Goal: Task Accomplishment & Management: Use online tool/utility

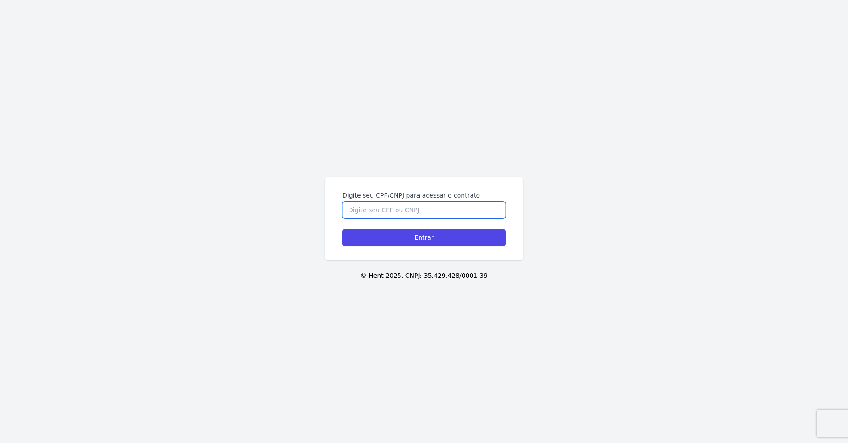
click at [420, 212] on input "Digite seu CPF/CNPJ para acessar o contrato" at bounding box center [423, 210] width 163 height 17
type input "38854417807"
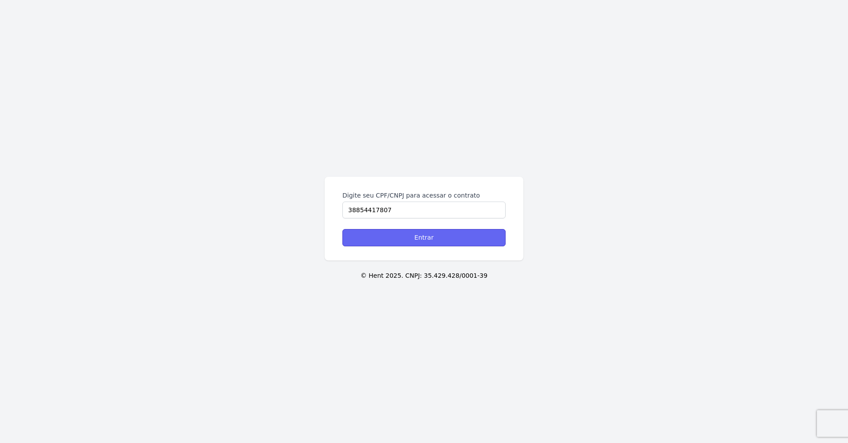
click at [424, 234] on input "Entrar" at bounding box center [423, 237] width 163 height 17
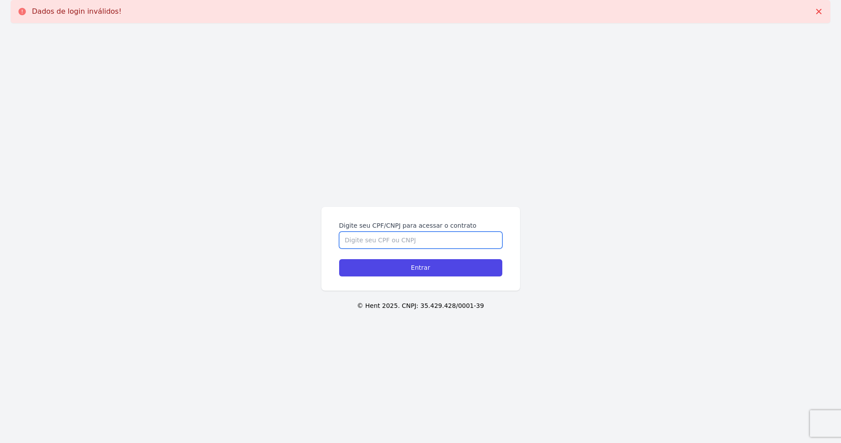
click at [424, 235] on input "Digite seu CPF/CNPJ para acessar o contrato" at bounding box center [420, 240] width 163 height 17
type input "38854417807"
click at [339, 259] on input "Entrar" at bounding box center [420, 267] width 163 height 17
click at [414, 239] on input "Digite seu CPF/CNPJ para acessar o contrato" at bounding box center [420, 240] width 163 height 17
type input "38854417807"
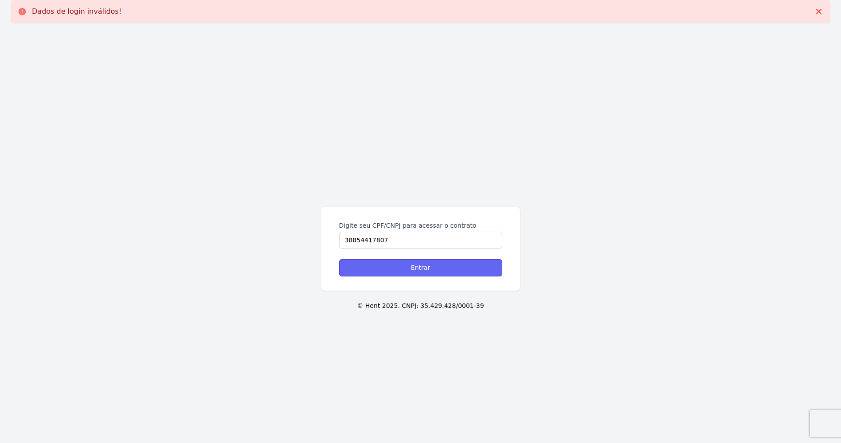
click at [391, 262] on input "Entrar" at bounding box center [420, 267] width 163 height 17
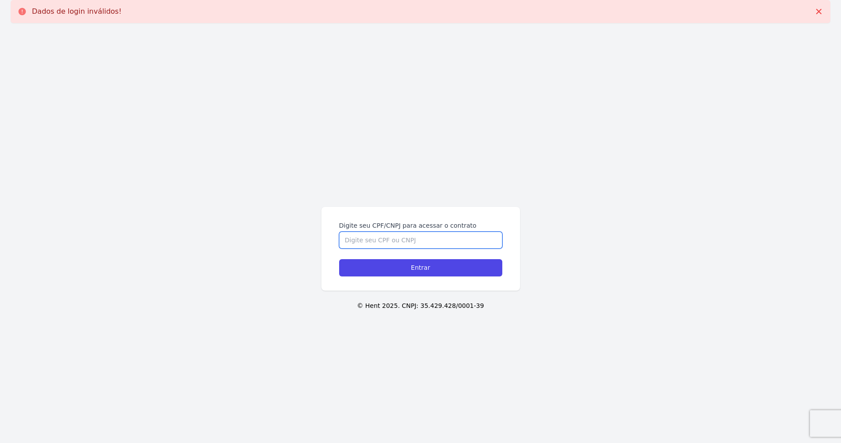
click at [393, 233] on input "Digite seu CPF/CNPJ para acessar o contrato" at bounding box center [420, 240] width 163 height 17
type input "388.544.178-07"
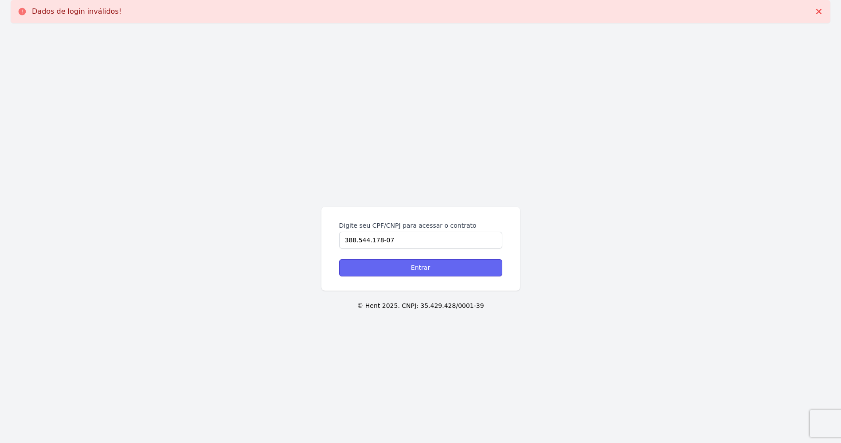
click at [398, 267] on input "Entrar" at bounding box center [420, 267] width 163 height 17
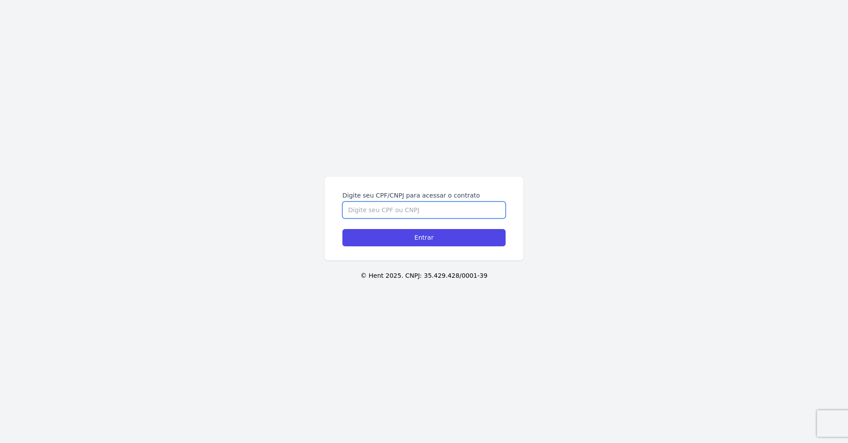
click at [438, 209] on input "Digite seu CPF/CNPJ para acessar o contrato" at bounding box center [423, 210] width 163 height 17
paste input "388.544.178-07"
type input "388.544.178-07"
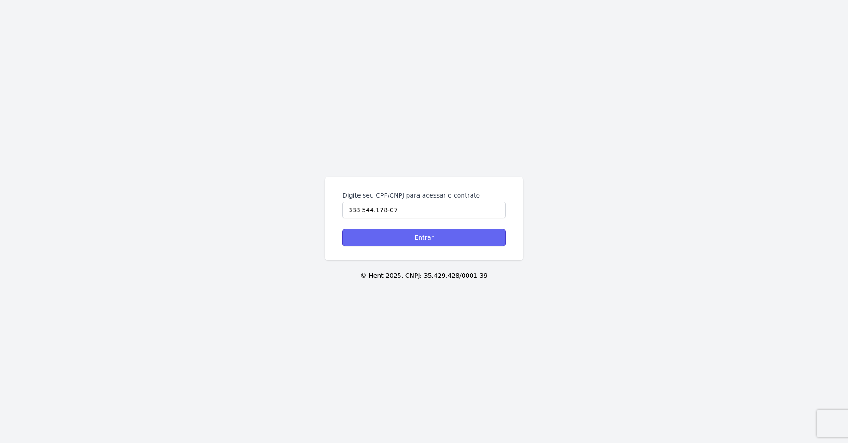
click at [427, 238] on input "Entrar" at bounding box center [423, 237] width 163 height 17
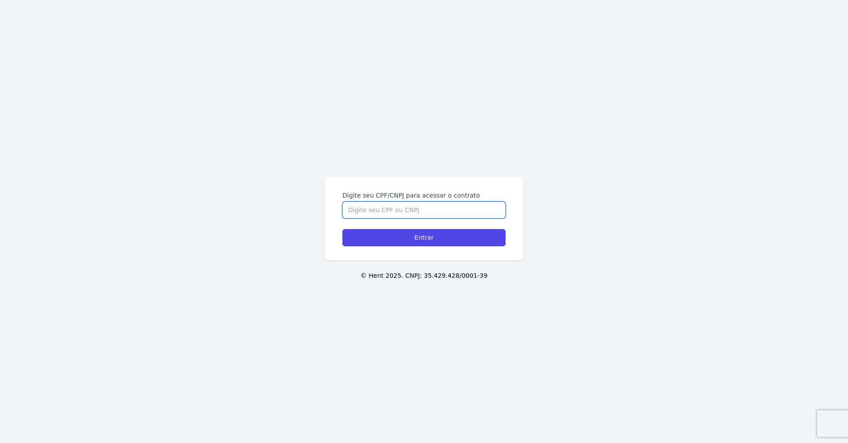
click at [381, 212] on input "Digite seu CPF/CNPJ para acessar o contrato" at bounding box center [423, 210] width 163 height 17
paste input "388.544.178-07"
type input "388.544.178-07"
click at [342, 229] on input "Entrar" at bounding box center [423, 237] width 163 height 17
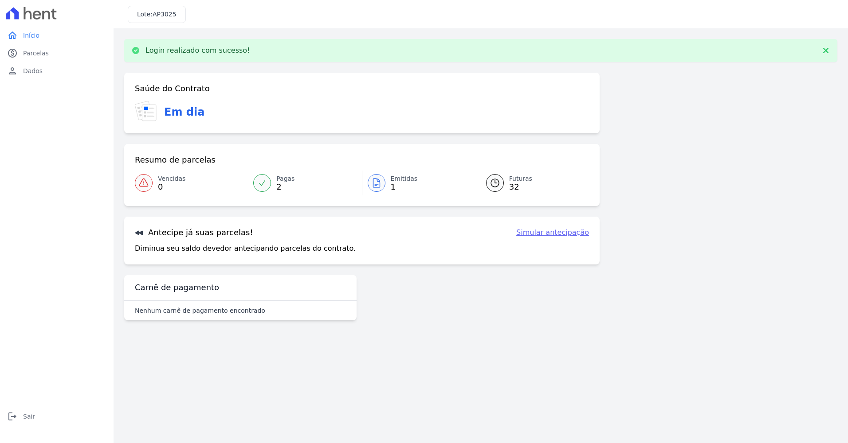
click at [383, 188] on div at bounding box center [377, 183] width 18 height 18
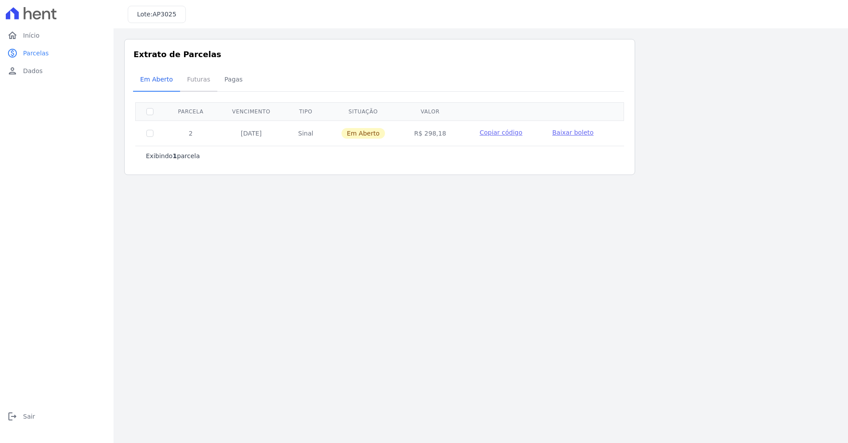
click at [190, 86] on span "Futuras" at bounding box center [199, 79] width 34 height 18
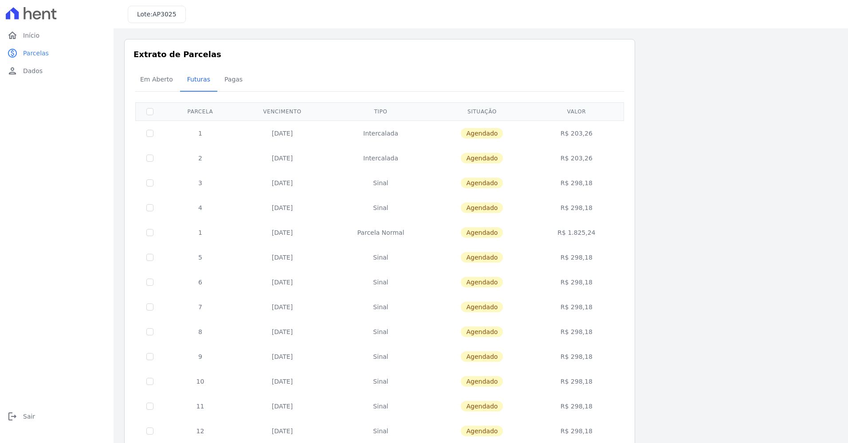
drag, startPoint x: 404, startPoint y: 240, endPoint x: 594, endPoint y: 238, distance: 190.6
click at [594, 238] on tr "1 [DATE] [GEOGRAPHIC_DATA] [GEOGRAPHIC_DATA] R$ 1.825,24" at bounding box center [380, 232] width 488 height 25
click at [593, 239] on td "R$ 1.825,24" at bounding box center [576, 232] width 91 height 25
click at [232, 82] on span "Pagas" at bounding box center [233, 79] width 29 height 18
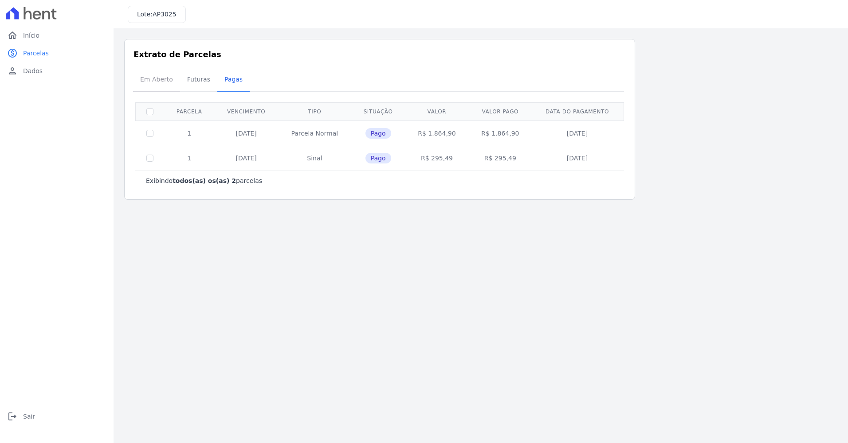
click at [165, 86] on span "Em Aberto" at bounding box center [156, 79] width 43 height 18
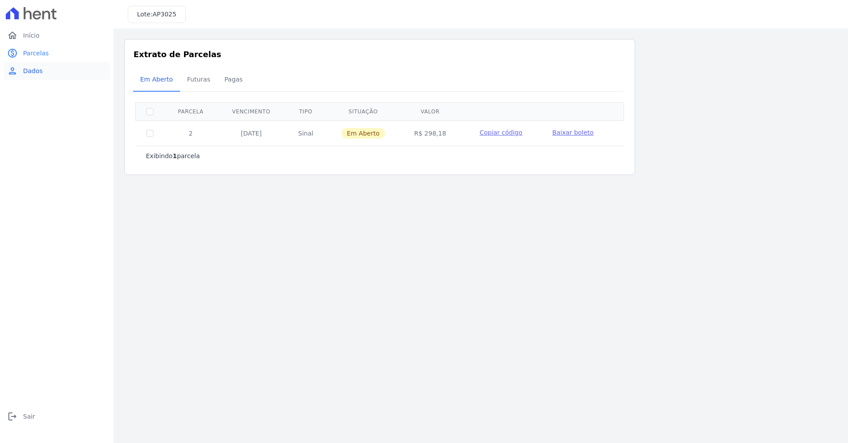
click at [39, 74] on span "Dados" at bounding box center [33, 70] width 20 height 9
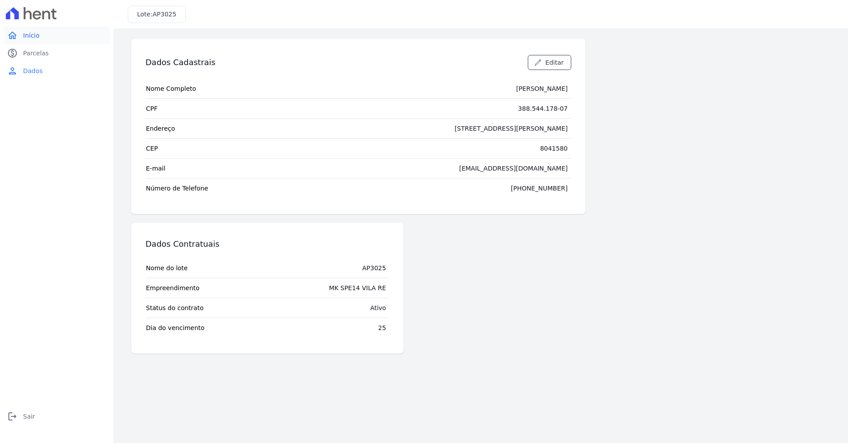
click at [47, 41] on link "home Início" at bounding box center [57, 36] width 106 height 18
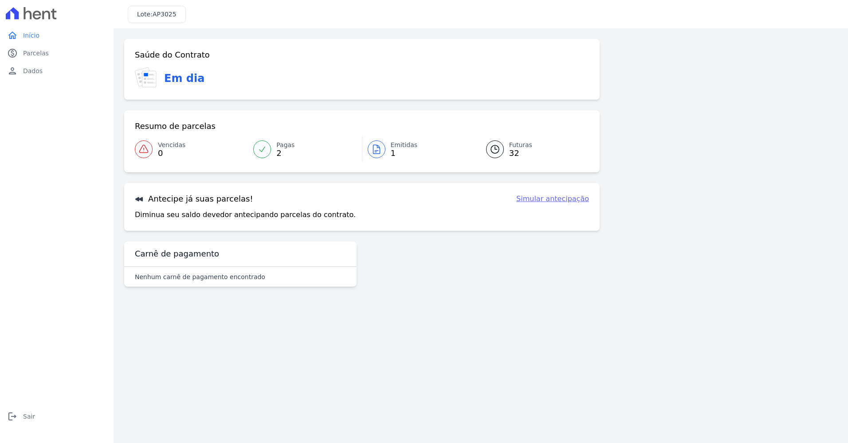
click at [577, 198] on link "Simular antecipação" at bounding box center [552, 199] width 73 height 11
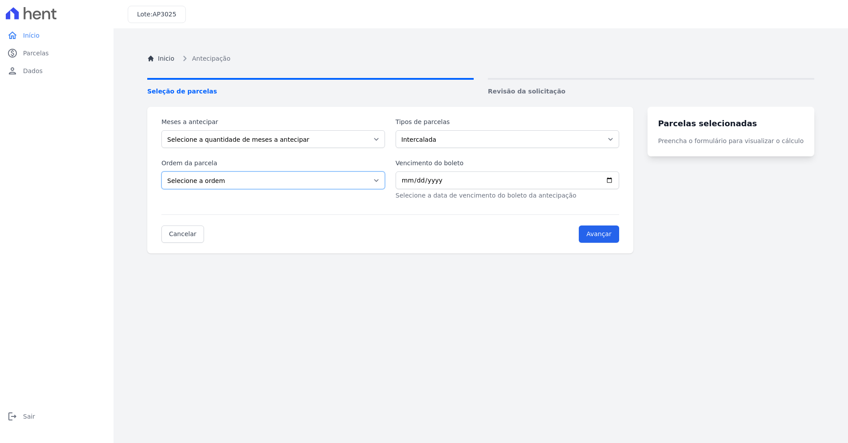
click at [355, 183] on select "Selecione a ordem Últimas parcelas Primeiras parcelas" at bounding box center [272, 181] width 223 height 18
select select "ending"
click at [161, 172] on select "Selecione a ordem Últimas parcelas Primeiras parcelas" at bounding box center [272, 181] width 223 height 18
click at [331, 141] on select "Selecione a quantidade de meses a antecipar 1 2 3 4 5 6 7 8 9 10 11 12 13 14 15…" at bounding box center [272, 139] width 223 height 18
select select "3"
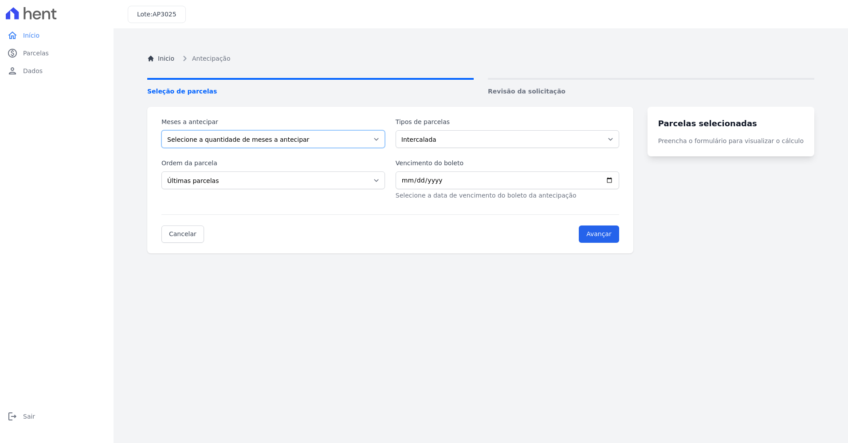
click at [161, 130] on select "Selecione a quantidade de meses a antecipar 1 2 3 4 5 6 7 8 9 10 11 12 13 14 15…" at bounding box center [272, 139] width 223 height 18
click at [477, 145] on select "Intercalada Sinal Parcela Normal" at bounding box center [506, 139] width 223 height 18
select select "standard"
click at [401, 130] on select "Intercalada Sinal Parcela Normal" at bounding box center [506, 139] width 223 height 18
click at [619, 180] on input "Vencimento do boleto" at bounding box center [506, 181] width 223 height 18
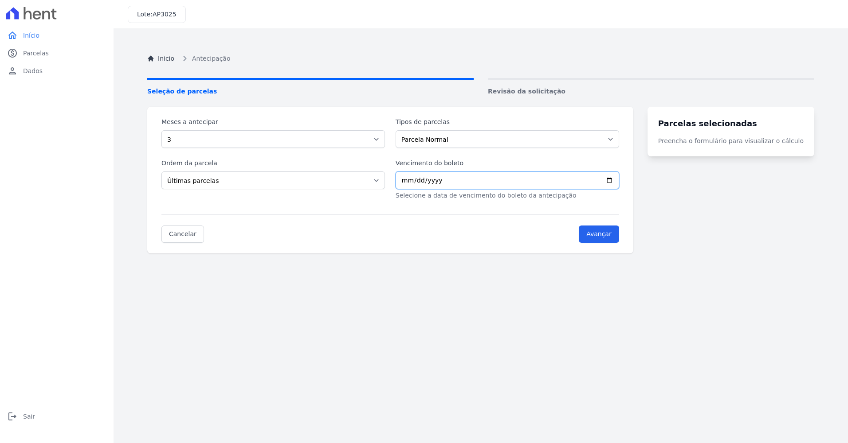
type input "[DATE]"
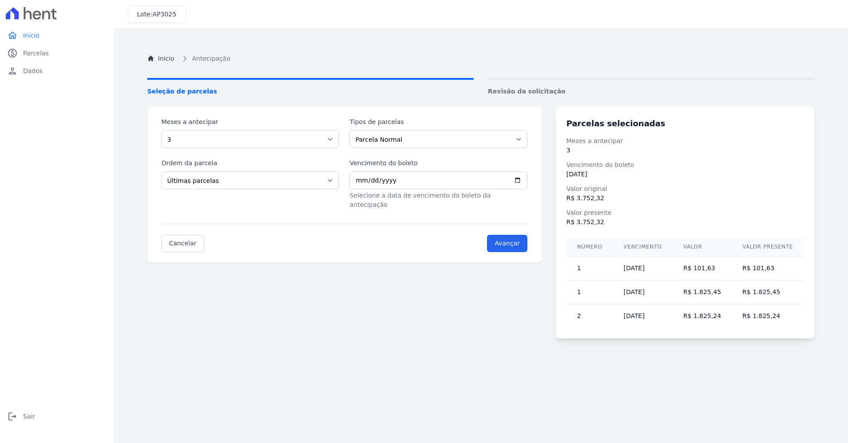
drag, startPoint x: 637, startPoint y: 316, endPoint x: 711, endPoint y: 308, distance: 73.6
click at [711, 308] on tr "2 [DATE] R$ 1.825,24 R$ 1.825,24" at bounding box center [684, 317] width 237 height 24
drag, startPoint x: 711, startPoint y: 308, endPoint x: 714, endPoint y: 315, distance: 8.2
click at [714, 315] on td "R$ 1.825,24" at bounding box center [701, 317] width 59 height 24
click at [313, 144] on select "Selecione a quantidade de meses a antecipar 1 2 3 4 5 6 7 8 9 10 11 12 13 14 15…" at bounding box center [249, 139] width 177 height 18
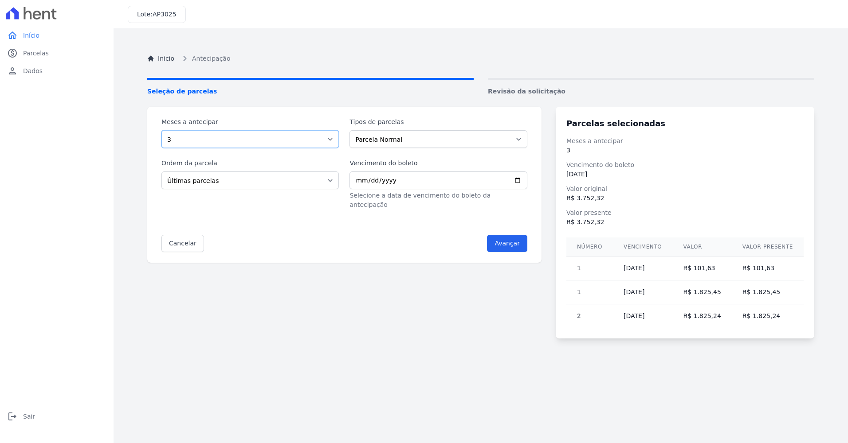
click at [161, 130] on select "Selecione a quantidade de meses a antecipar 1 2 3 4 5 6 7 8 9 10 11 12 13 14 15…" at bounding box center [249, 139] width 177 height 18
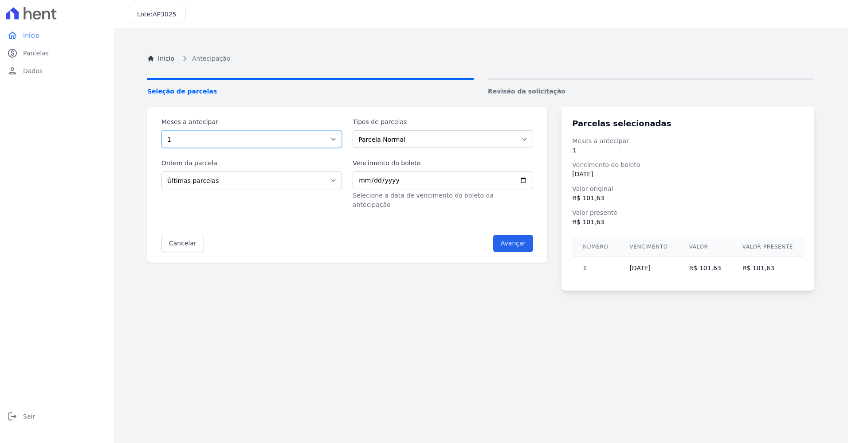
click at [283, 138] on select "Selecione a quantidade de meses a antecipar 1 2 3 4 5 6 7 8 9 10 11 12 13 14 15…" at bounding box center [251, 139] width 180 height 18
click at [161, 130] on select "Selecione a quantidade de meses a antecipar 1 2 3 4 5 6 7 8 9 10 11 12 13 14 15…" at bounding box center [251, 139] width 180 height 18
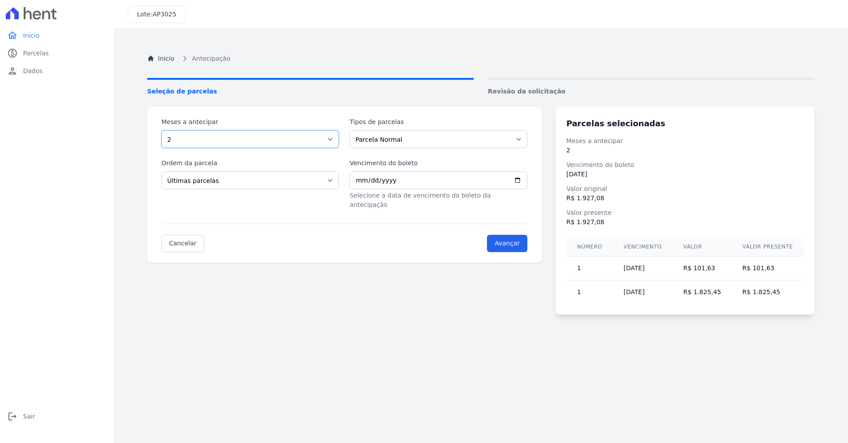
click at [269, 140] on select "Selecione a quantidade de meses a antecipar 1 2 3 4 5 6 7 8 9 10 11 12 13 14 15…" at bounding box center [249, 139] width 177 height 18
select select "3"
click at [161, 130] on select "Selecione a quantidade de meses a antecipar 1 2 3 4 5 6 7 8 9 10 11 12 13 14 15…" at bounding box center [249, 139] width 177 height 18
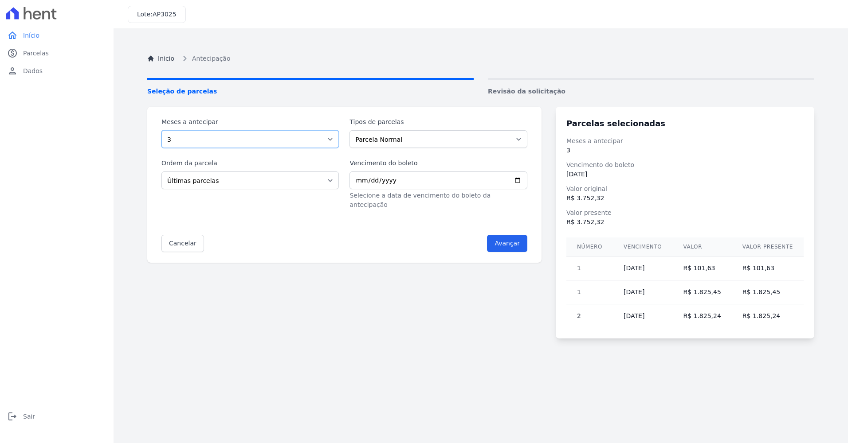
click at [269, 140] on select "Selecione a quantidade de meses a antecipar 1 2 3 4 5 6 7 8 9 10 11 12 13 14 15…" at bounding box center [249, 139] width 177 height 18
click at [285, 138] on select "Selecione a quantidade de meses a antecipar 1 2 3 4 5 6 7 8 9 10 11 12 13 14 15…" at bounding box center [249, 139] width 177 height 18
click at [386, 133] on select "Intercalada Sinal Parcela Normal" at bounding box center [437, 139] width 177 height 18
select select "down_payment"
click at [353, 130] on select "Intercalada Sinal Parcela Normal" at bounding box center [437, 139] width 177 height 18
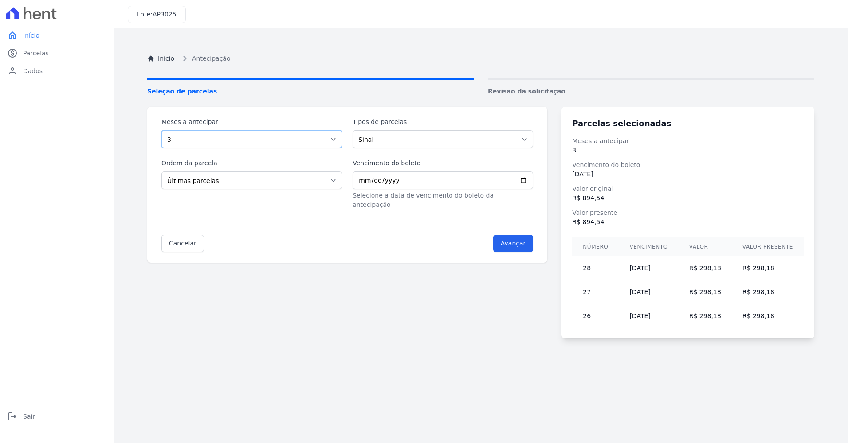
click at [317, 143] on select "Selecione a quantidade de meses a antecipar 1 2 3 4 5 6 7 8 9 10 11 12 13 14 15…" at bounding box center [251, 139] width 180 height 18
click at [161, 130] on select "Selecione a quantidade de meses a antecipar 1 2 3 4 5 6 7 8 9 10 11 12 13 14 15…" at bounding box center [251, 139] width 180 height 18
click at [289, 133] on select "Selecione a quantidade de meses a antecipar 1 2 3 4 5 6 7 8 9 10 11 12 13 14 15…" at bounding box center [251, 139] width 180 height 18
select select "8"
click at [161, 130] on select "Selecione a quantidade de meses a antecipar 1 2 3 4 5 6 7 8 9 10 11 12 13 14 15…" at bounding box center [251, 139] width 180 height 18
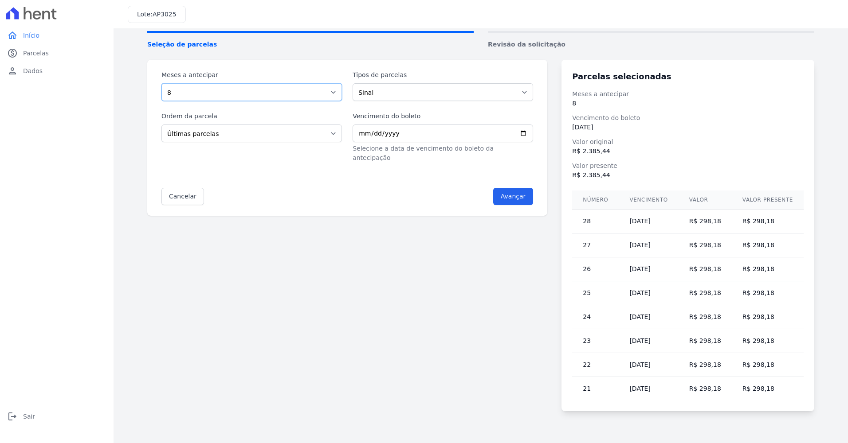
scroll to position [50, 0]
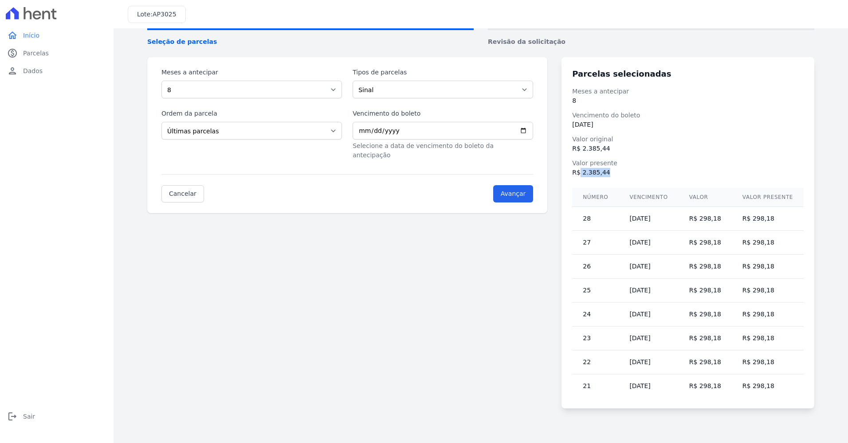
drag, startPoint x: 608, startPoint y: 176, endPoint x: 588, endPoint y: 176, distance: 20.0
click at [588, 176] on dd "R$ 2.385,44" at bounding box center [687, 172] width 231 height 9
click at [473, 92] on select "Intercalada Sinal Parcela Normal" at bounding box center [442, 90] width 180 height 18
select select "interleaved"
click at [355, 81] on select "Intercalada Sinal Parcela Normal" at bounding box center [442, 90] width 180 height 18
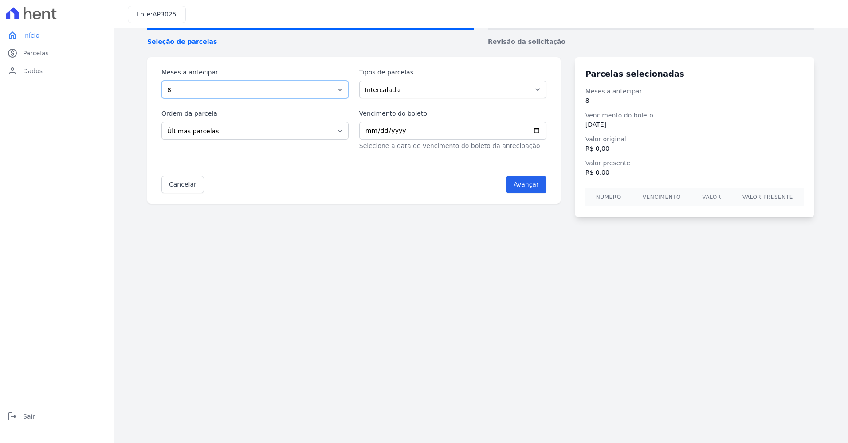
click at [321, 93] on select "Selecione a quantidade de meses a antecipar 1 2 3 4 5 6 7 8 9 10 11 12 13 14 15…" at bounding box center [254, 90] width 187 height 18
select select "2"
click at [161, 81] on select "Selecione a quantidade de meses a antecipar 1 2 3 4 5 6 7 8 9 10 11 12 13 14 15…" at bounding box center [254, 90] width 187 height 18
click at [328, 134] on select "Selecione a ordem Últimas parcelas Primeiras parcelas" at bounding box center [254, 131] width 187 height 18
click at [161, 122] on select "Selecione a ordem Últimas parcelas Primeiras parcelas" at bounding box center [254, 131] width 187 height 18
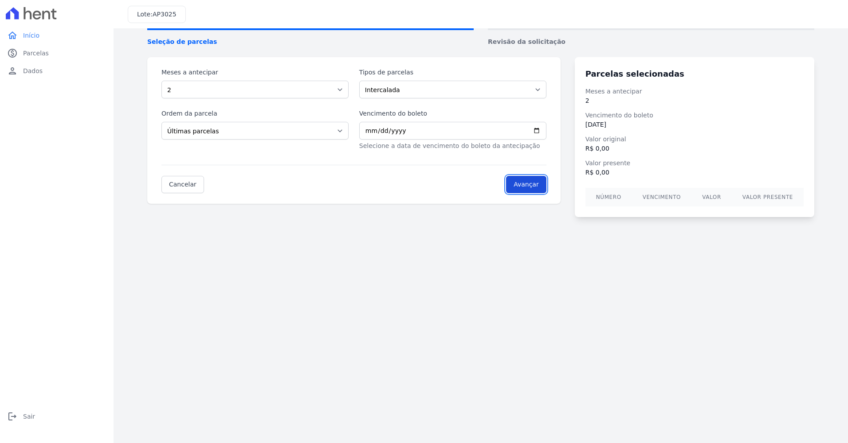
click at [544, 190] on input "Avançar" at bounding box center [526, 184] width 40 height 17
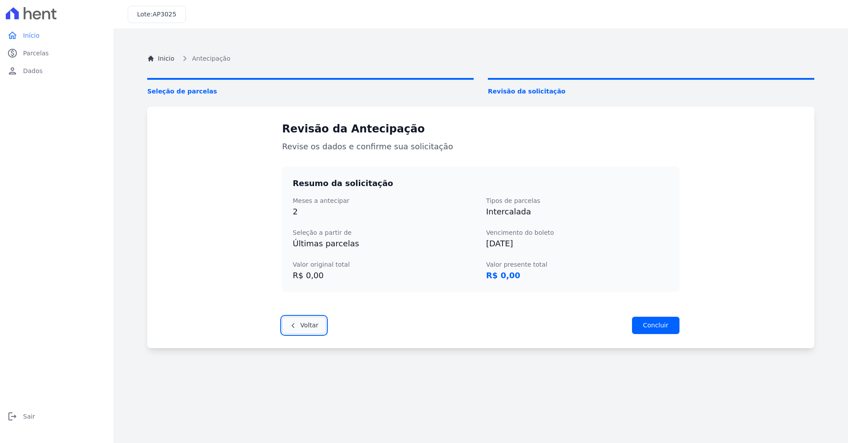
click at [313, 319] on link "Voltar" at bounding box center [304, 325] width 44 height 17
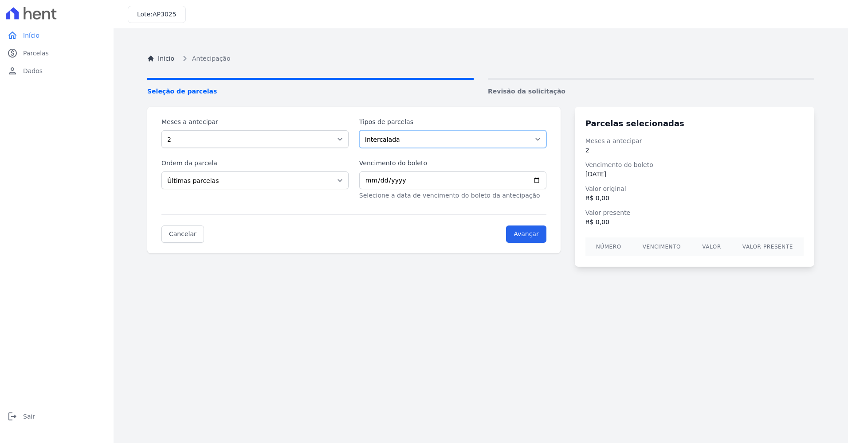
click at [404, 147] on select "Intercalada Sinal Parcela Normal" at bounding box center [452, 139] width 187 height 18
click at [238, 139] on select "1 2 3 4 5 6 7 8 9 10 11 12 13 14 15 16 17 18 19 20 21 22 23 24 25 26 27 28 29 3…" at bounding box center [254, 139] width 187 height 18
click at [161, 130] on select "1 2 3 4 5 6 7 8 9 10 11 12 13 14 15 16 17 18 19 20 21 22 23 24 25 26 27 28 29 3…" at bounding box center [254, 139] width 187 height 18
click at [227, 147] on select "1 2 3 4 5 6 7 8 9 10 11 12 13 14 15 16 17 18 19 20 21 22 23 24 25 26 27 28 29 3…" at bounding box center [254, 139] width 187 height 18
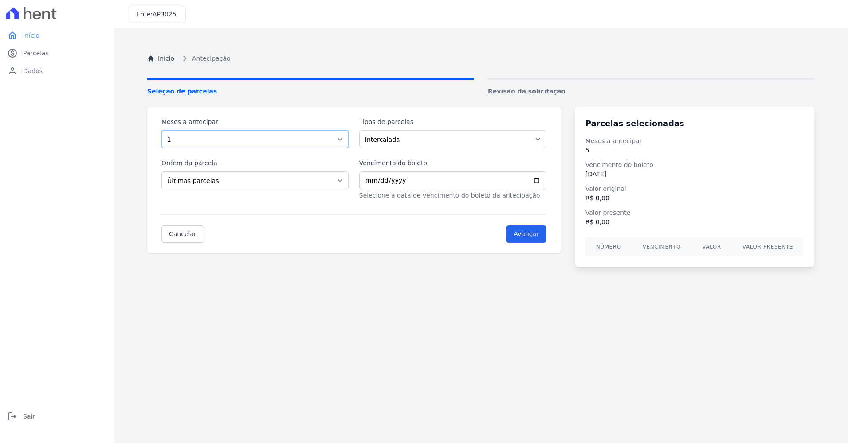
click at [161, 130] on select "1 2 3 4 5 6 7 8 9 10 11 12 13 14 15 16 17 18 19 20 21 22 23 24 25 26 27 28 29 3…" at bounding box center [254, 139] width 187 height 18
drag, startPoint x: 255, startPoint y: 140, endPoint x: 252, endPoint y: 149, distance: 10.0
click at [255, 142] on select "1 2 3 4 5 6 7 8 9 10 11 12 13 14 15 16 17 18 19 20 21 22 23 24 25 26 27 28 29 3…" at bounding box center [254, 139] width 187 height 18
select select "3"
click at [161, 130] on select "1 2 3 4 5 6 7 8 9 10 11 12 13 14 15 16 17 18 19 20 21 22 23 24 25 26 27 28 29 3…" at bounding box center [254, 139] width 187 height 18
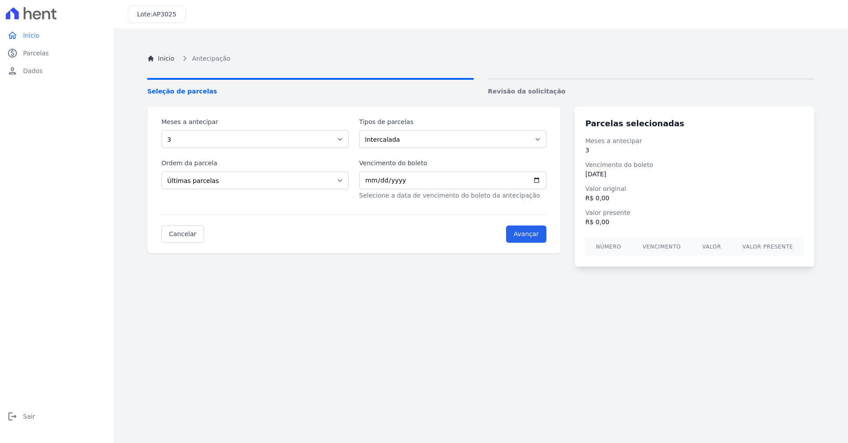
click at [239, 191] on div "Ordem da parcela Últimas parcelas Primeiras parcelas" at bounding box center [254, 180] width 187 height 42
click at [238, 180] on select "Últimas parcelas Primeiras parcelas" at bounding box center [254, 181] width 187 height 18
click at [451, 148] on select "Intercalada Sinal Parcela Normal" at bounding box center [452, 139] width 187 height 18
select select "standard"
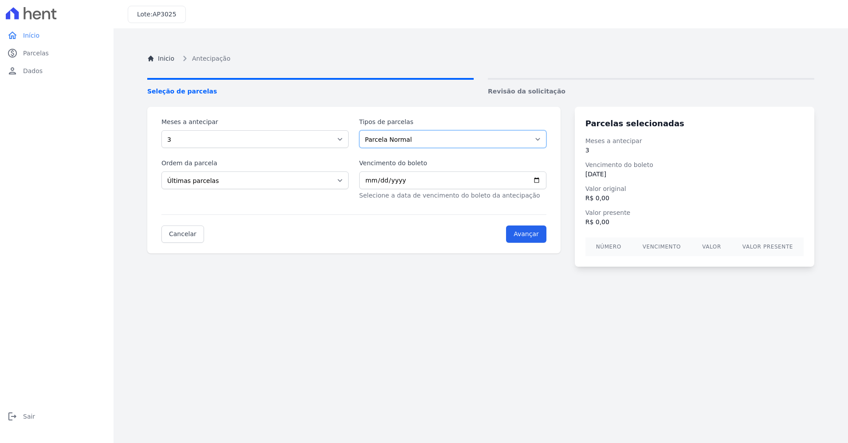
click at [360, 130] on select "Intercalada Sinal Parcela Normal" at bounding box center [452, 139] width 187 height 18
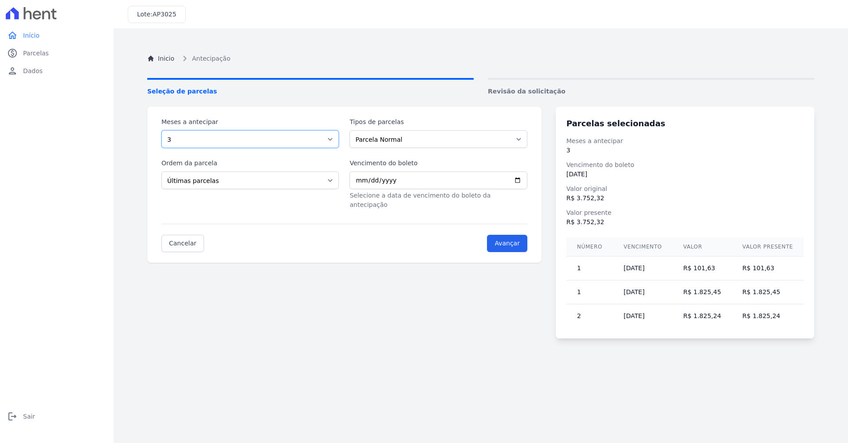
click at [205, 140] on select "1 2 3 4 5 6 7 8 9 10 11 12 13 14 15 16 17 18 19 20 21 22 23 24 25 26 27 28 29 3…" at bounding box center [249, 139] width 177 height 18
click at [343, 124] on div "Meses a antecipar 1 2 3 4 5 6 7 8 9 10 11 12 13 14 15 16 17 18 19 20 21 22 23 2…" at bounding box center [344, 185] width 394 height 156
click at [179, 236] on link "Cancelar" at bounding box center [182, 243] width 43 height 17
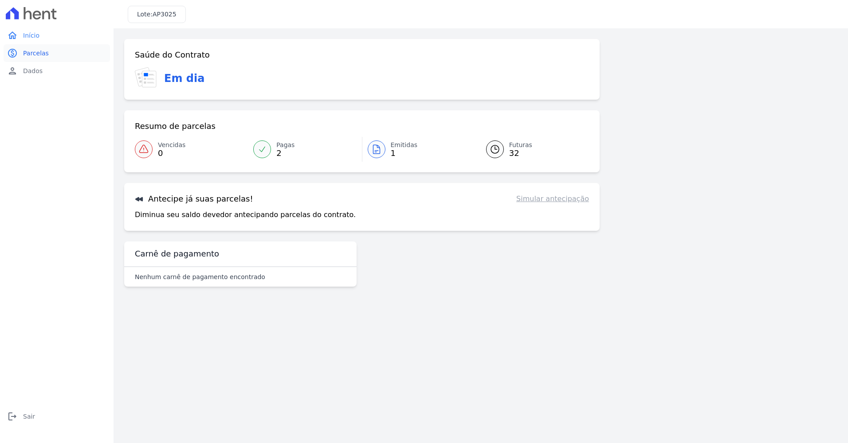
click at [51, 59] on link "paid Parcelas" at bounding box center [57, 53] width 106 height 18
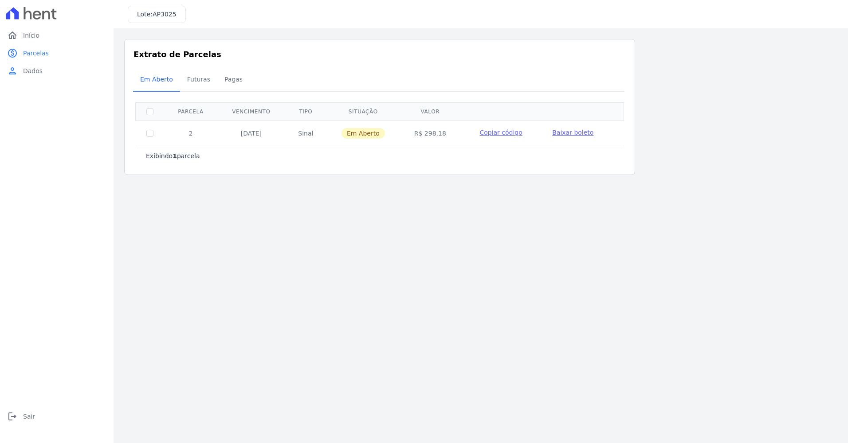
click at [42, 74] on link "person Dados" at bounding box center [57, 71] width 106 height 18
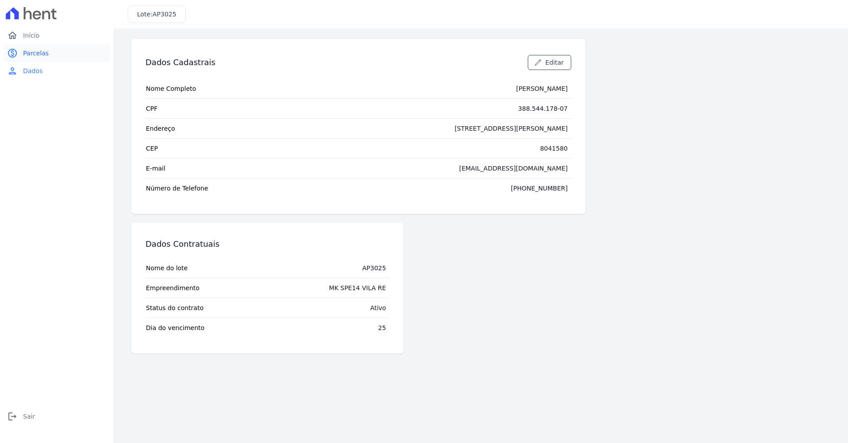
click at [44, 61] on link "paid Parcelas" at bounding box center [57, 53] width 106 height 18
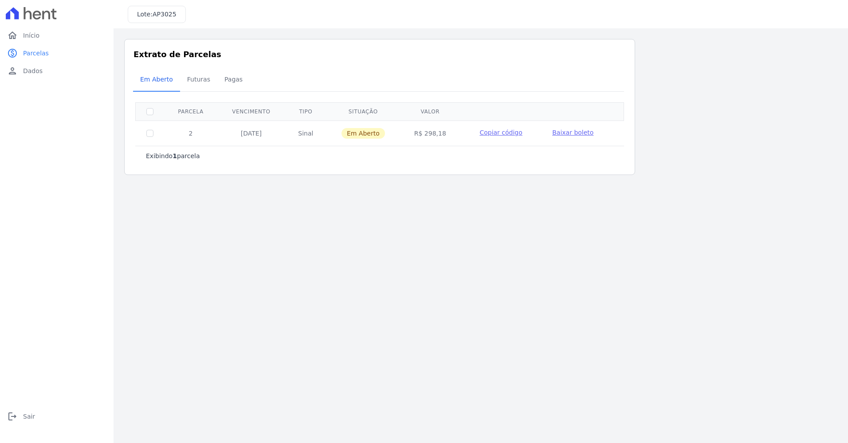
click at [38, 44] on link "paid Parcelas" at bounding box center [57, 53] width 106 height 18
click at [37, 39] on span "Início" at bounding box center [31, 35] width 16 height 9
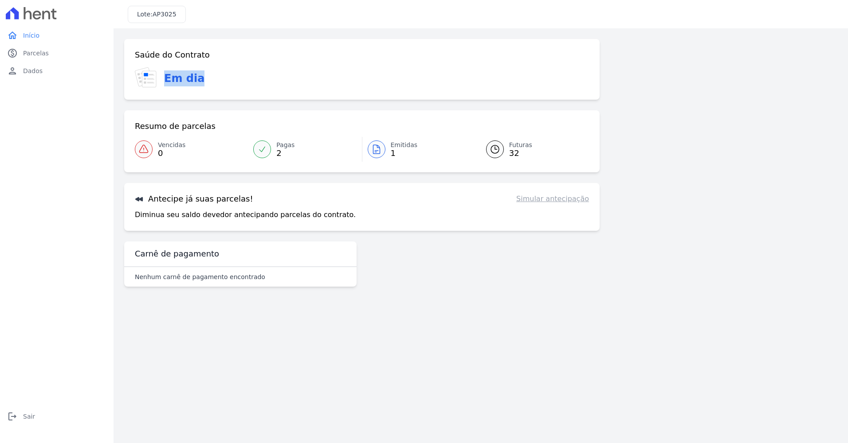
drag, startPoint x: 160, startPoint y: 79, endPoint x: 210, endPoint y: 84, distance: 49.9
click at [210, 84] on div "Em dia" at bounding box center [362, 78] width 454 height 22
drag, startPoint x: 210, startPoint y: 84, endPoint x: 198, endPoint y: 92, distance: 14.5
click at [198, 92] on div "Saúde do Contrato Em dia" at bounding box center [361, 69] width 475 height 61
